Goal: Check status: Check status

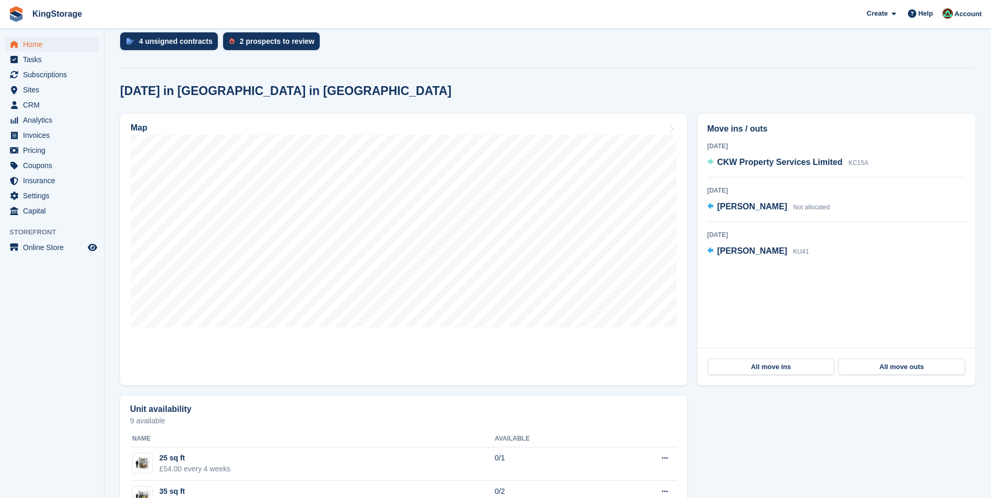
scroll to position [209, 0]
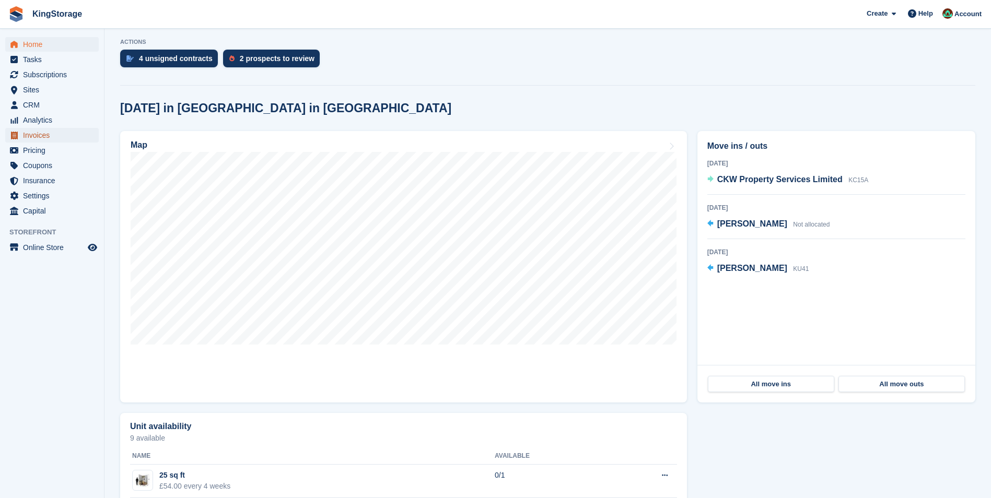
click at [59, 131] on span "Invoices" at bounding box center [54, 135] width 63 height 15
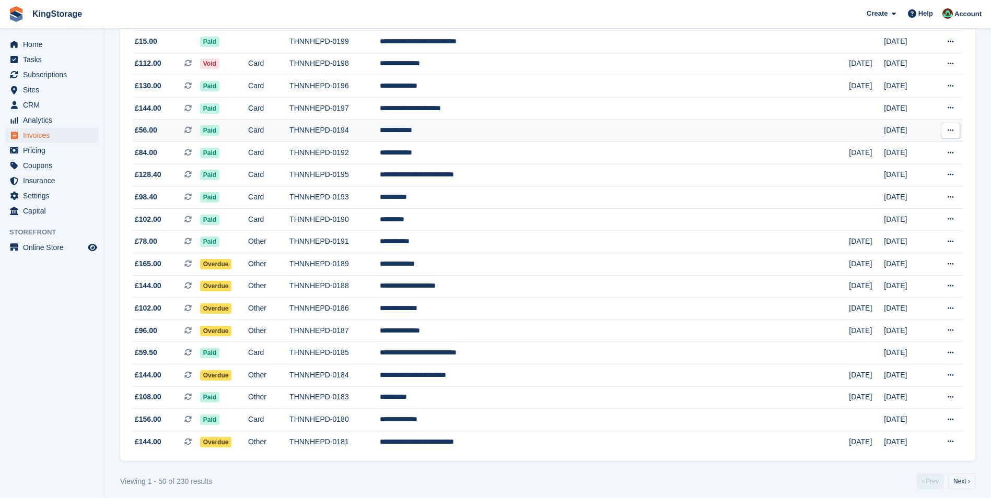
scroll to position [841, 0]
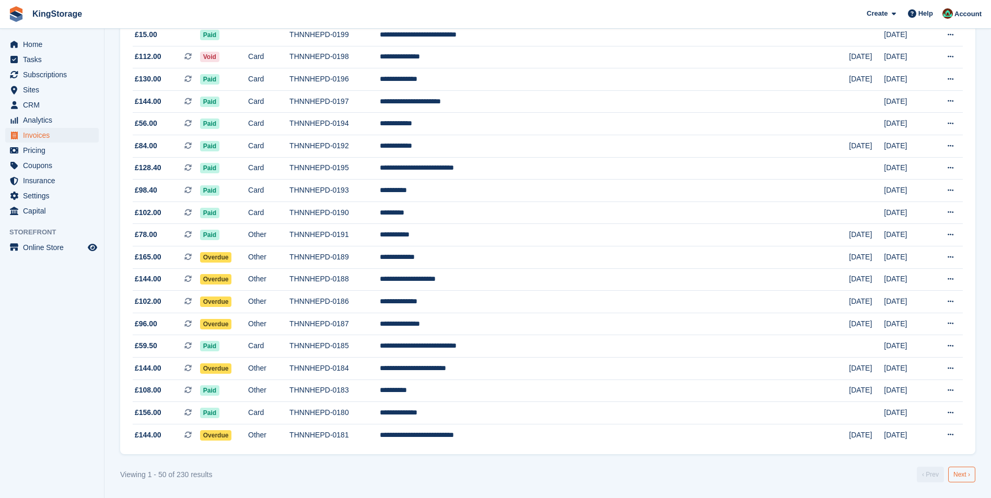
click at [963, 474] on link "Next ›" at bounding box center [961, 475] width 27 height 16
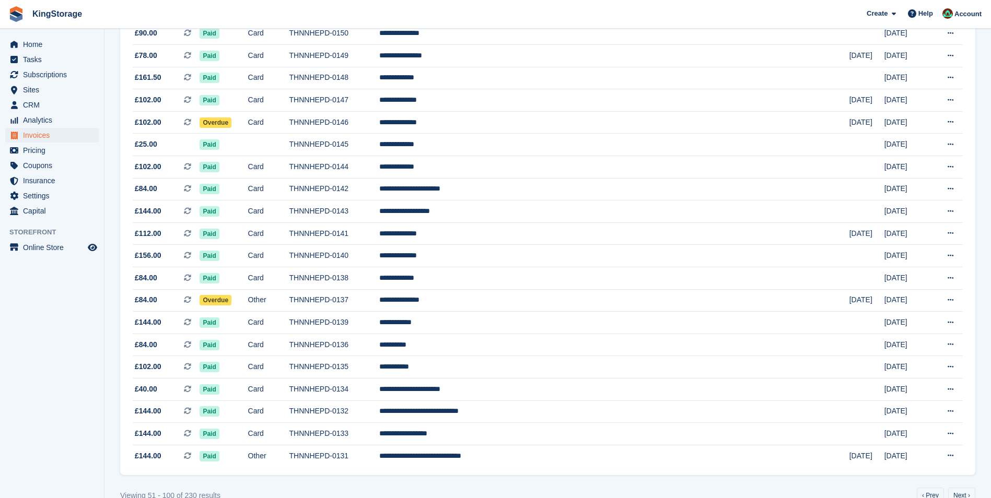
scroll to position [841, 0]
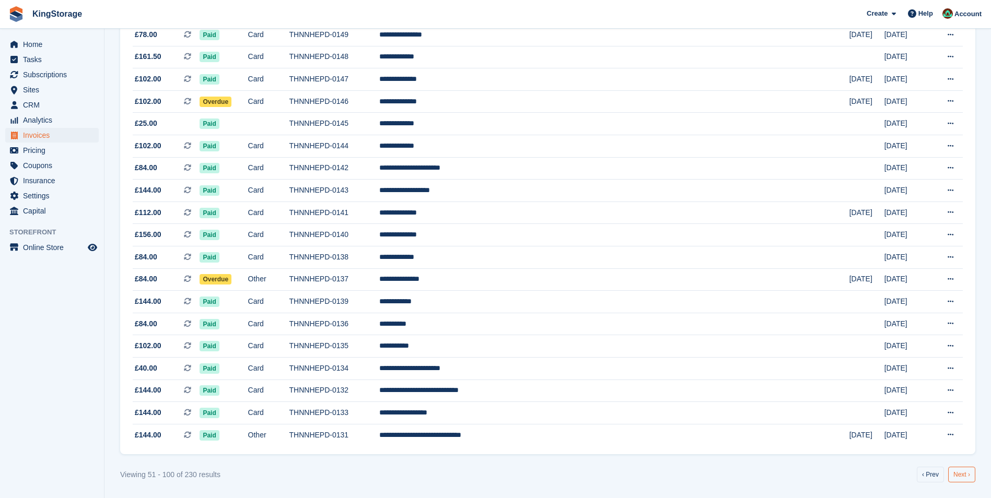
click at [957, 473] on link "Next ›" at bounding box center [961, 475] width 27 height 16
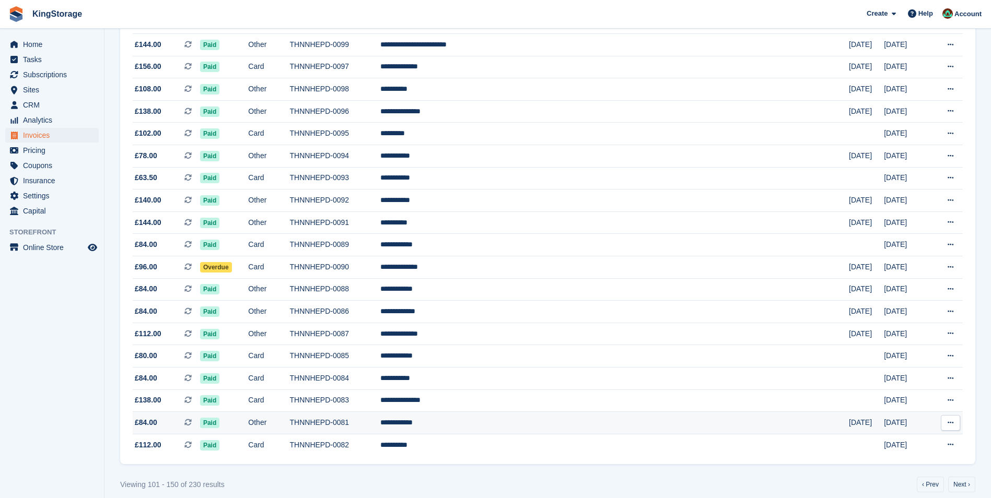
scroll to position [841, 0]
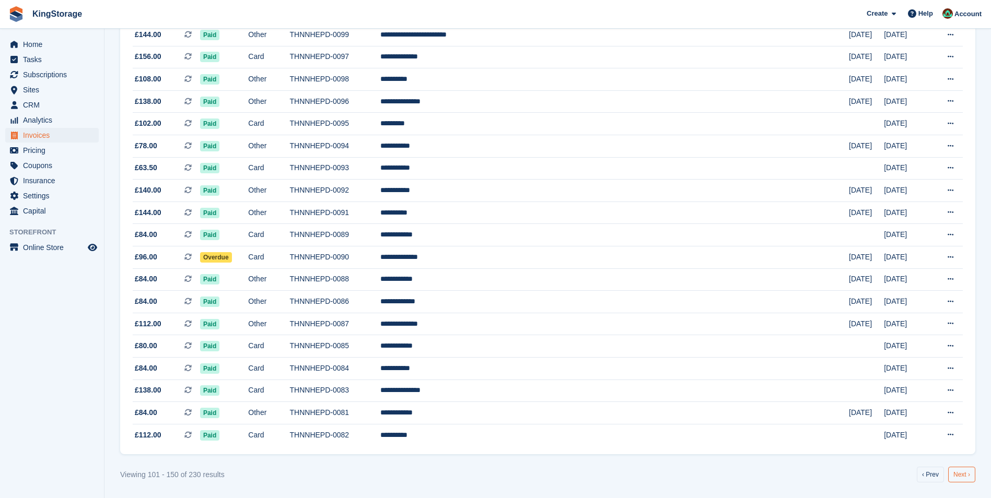
click at [962, 475] on link "Next ›" at bounding box center [961, 475] width 27 height 16
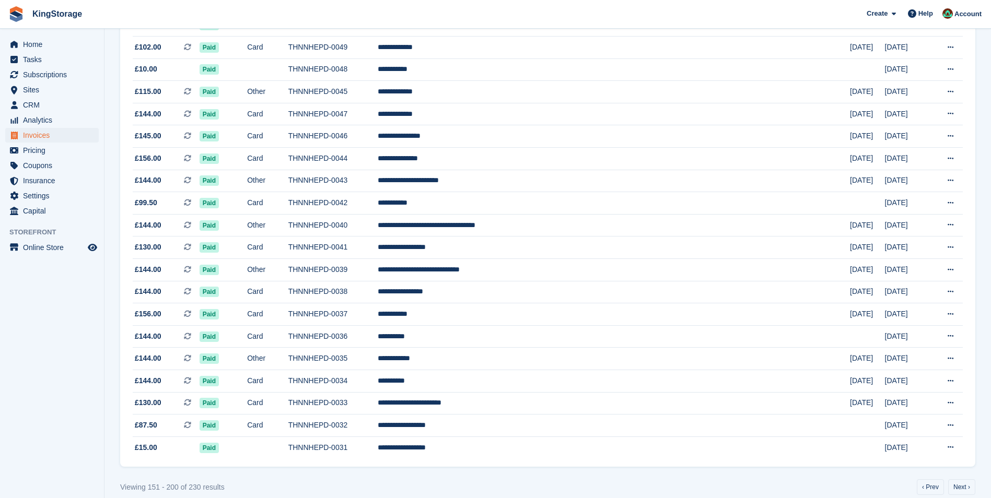
scroll to position [841, 0]
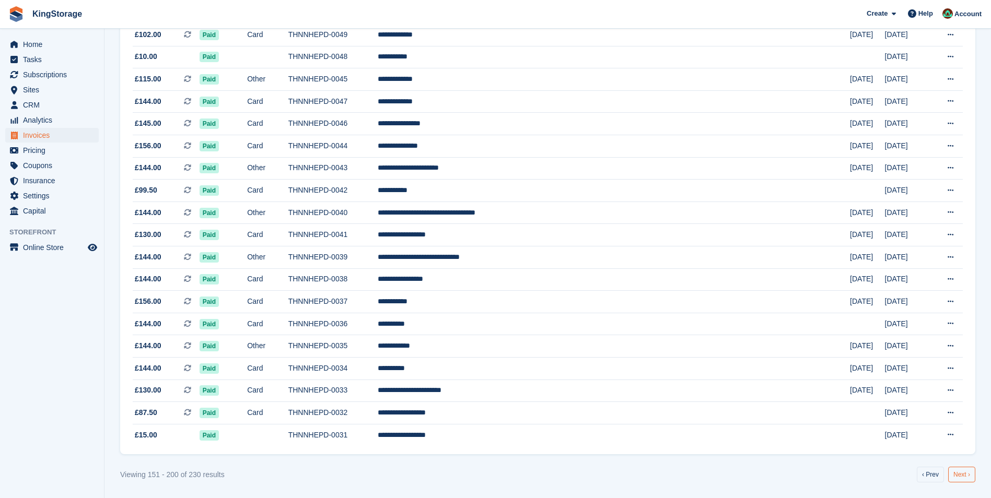
click at [963, 474] on link "Next ›" at bounding box center [961, 475] width 27 height 16
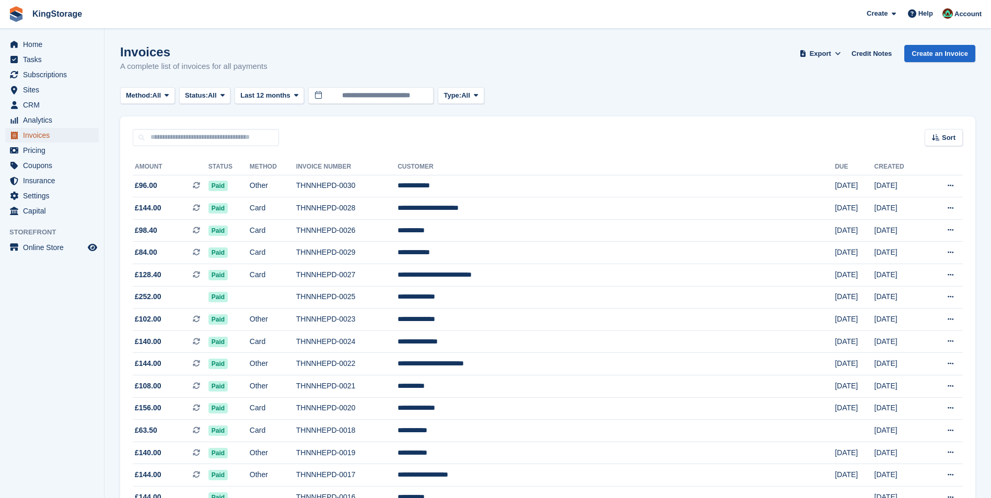
click at [37, 134] on span "Invoices" at bounding box center [54, 135] width 63 height 15
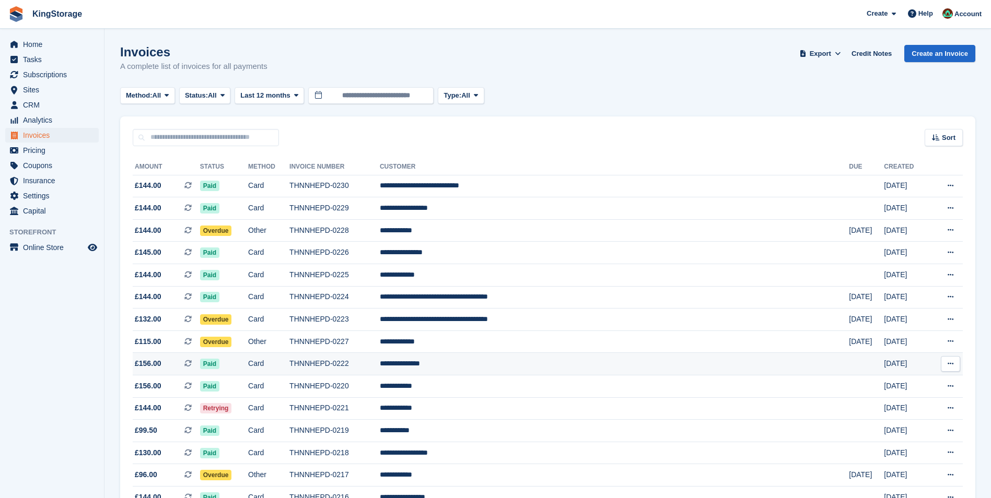
click at [380, 361] on td "THNNHEPD-0222" at bounding box center [334, 364] width 90 height 22
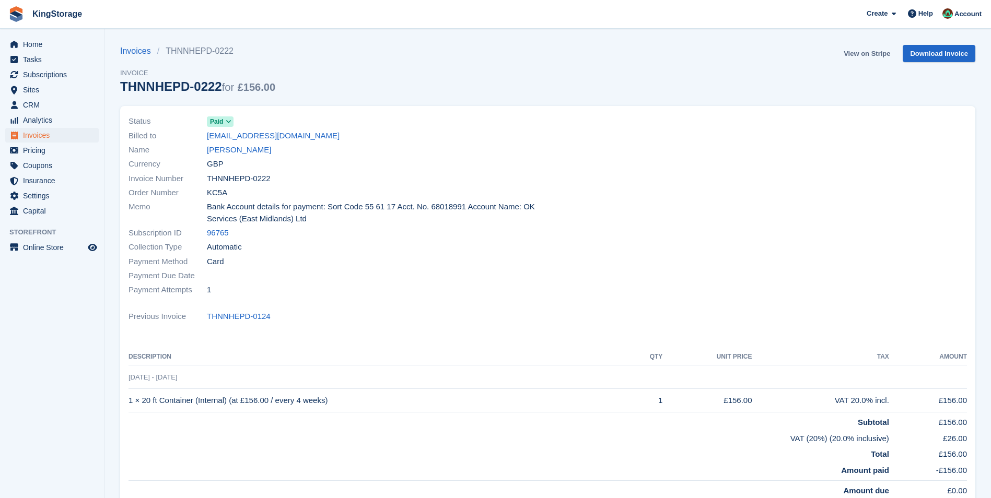
click at [866, 54] on link "View on Stripe" at bounding box center [867, 53] width 55 height 17
